Goal: Navigation & Orientation: Find specific page/section

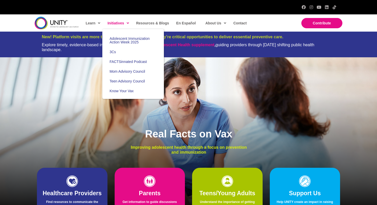
click at [116, 21] on span "Initiatives" at bounding box center [119, 23] width 22 height 8
click at [120, 22] on span "Initiatives" at bounding box center [119, 23] width 22 height 8
click at [113, 55] on link "3Cs" at bounding box center [133, 52] width 62 height 10
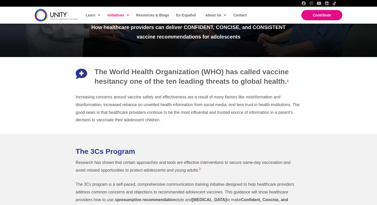
scroll to position [159, 0]
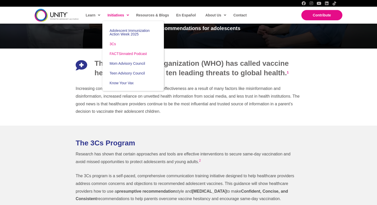
click at [118, 54] on span "FACTSinnated Podcast" at bounding box center [128, 54] width 37 height 4
